Goal: Task Accomplishment & Management: Manage account settings

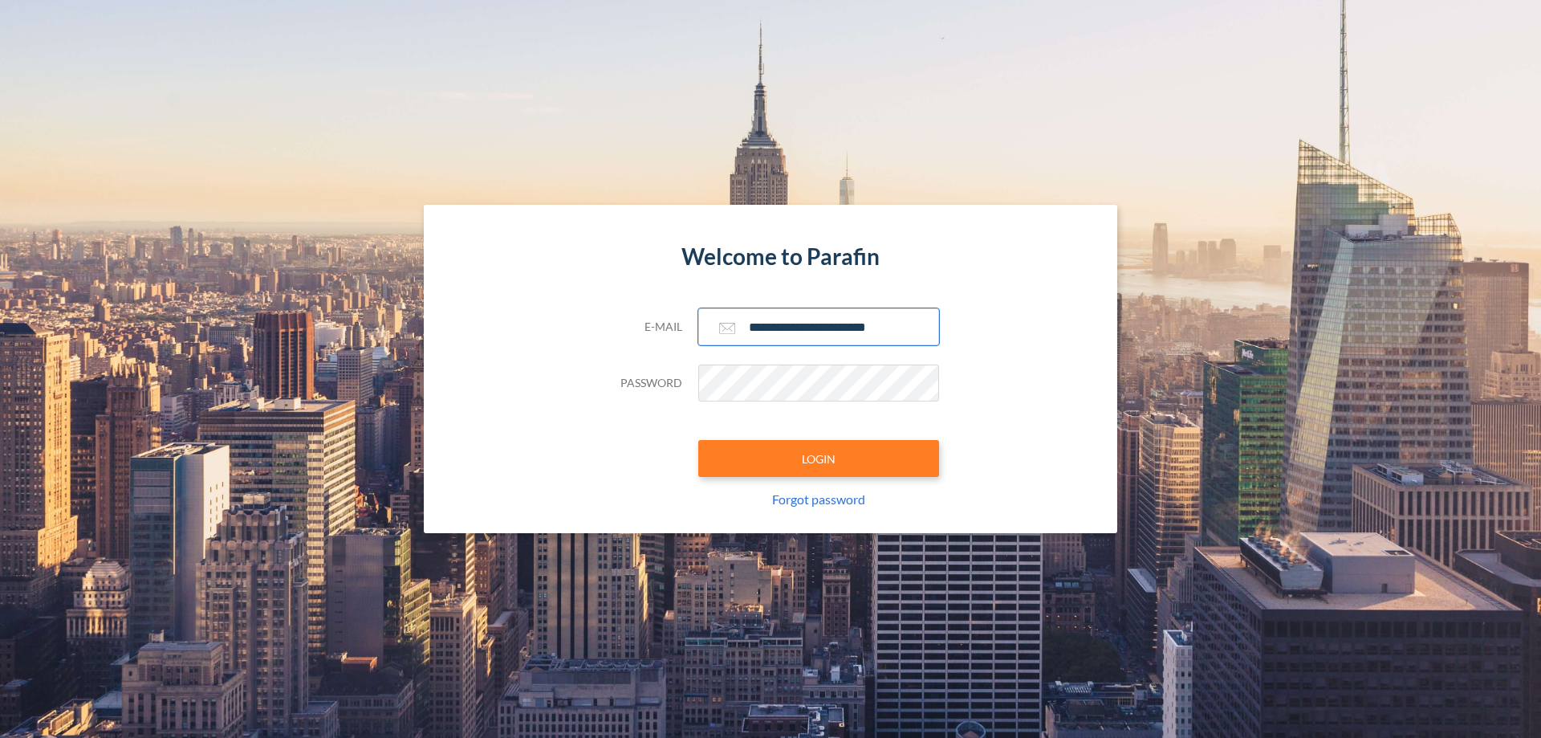
type input "**********"
click at [819, 458] on button "LOGIN" at bounding box center [818, 458] width 241 height 37
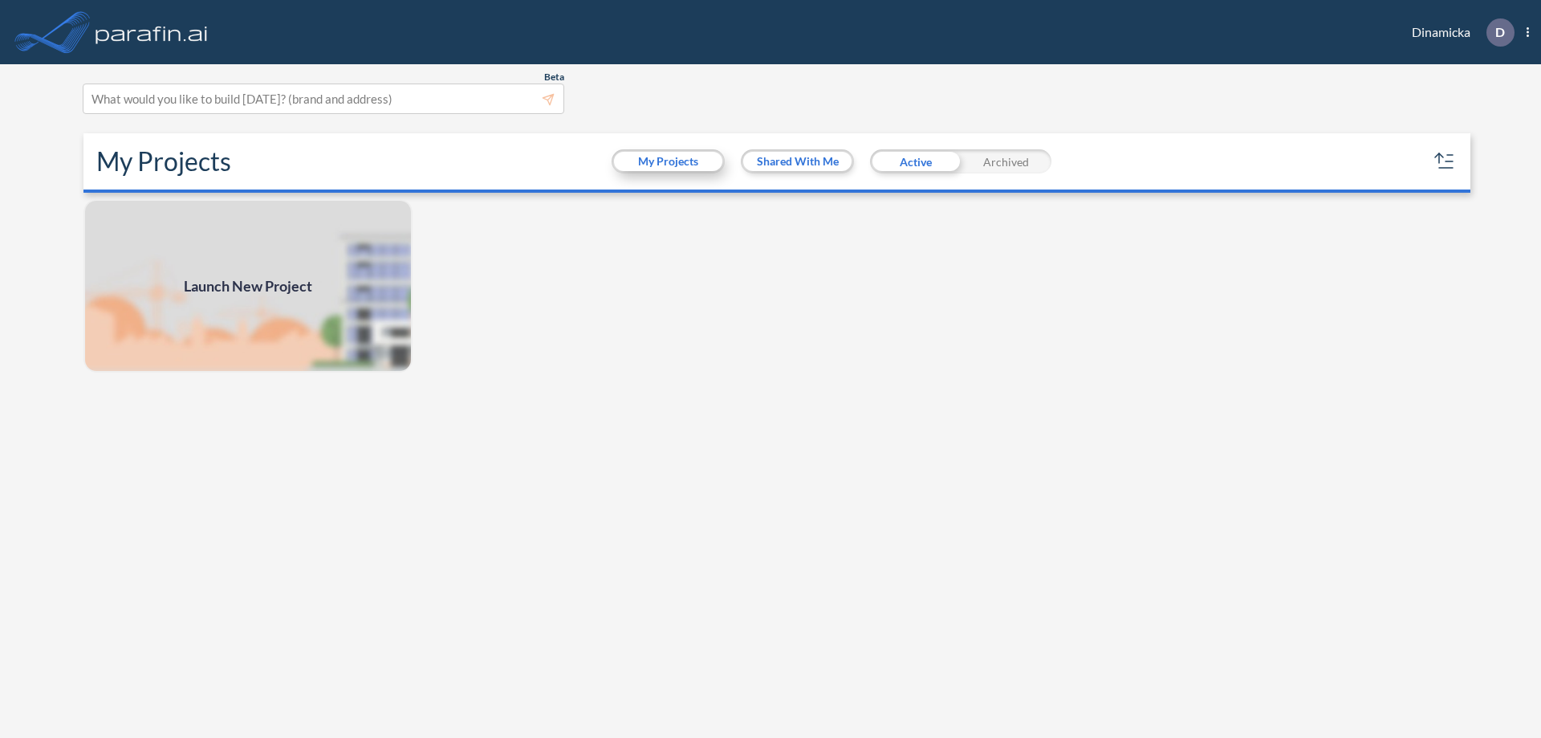
scroll to position [4, 0]
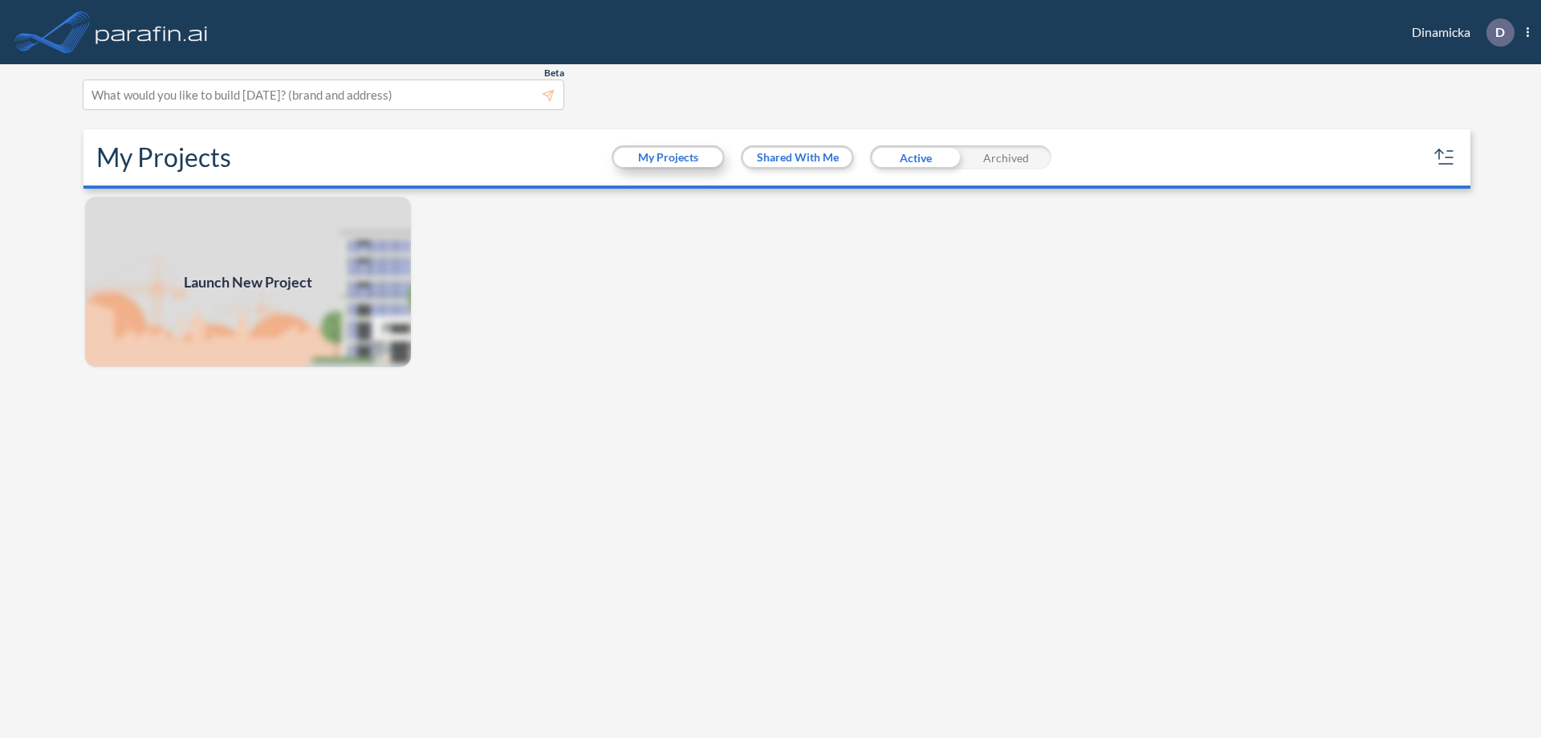
click at [668, 157] on button "My Projects" at bounding box center [668, 157] width 108 height 19
